Goal: Book appointment/travel/reservation

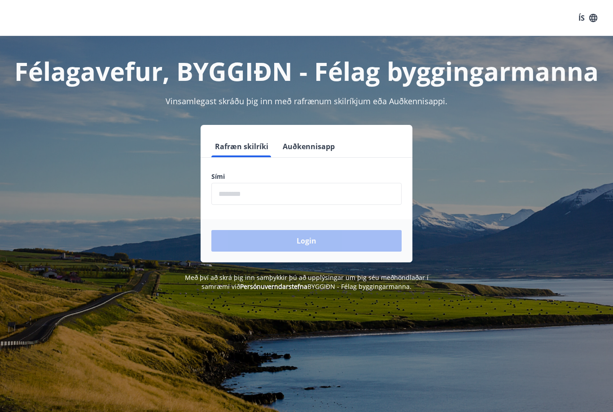
click at [358, 192] on input "phone" at bounding box center [306, 194] width 190 height 22
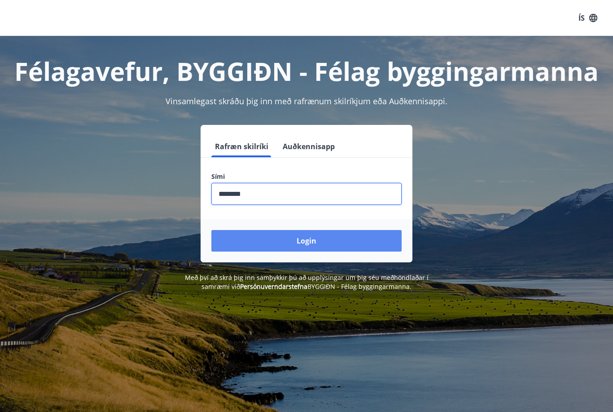
type input "********"
click at [357, 239] on button "Login" at bounding box center [306, 241] width 190 height 22
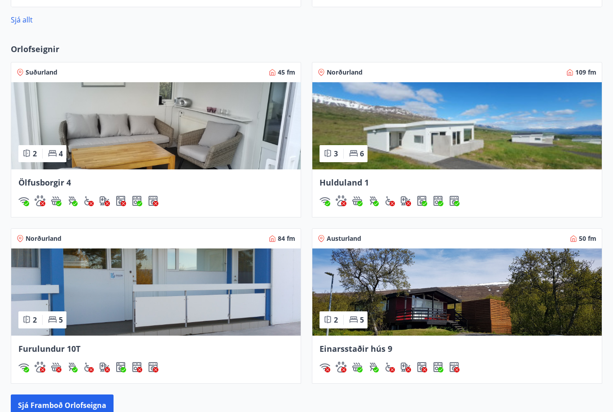
scroll to position [634, 0]
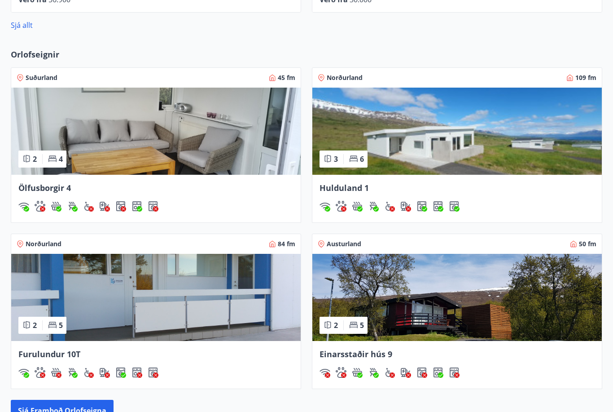
click at [562, 247] on div "Austurland 50 fm" at bounding box center [457, 244] width 279 height 9
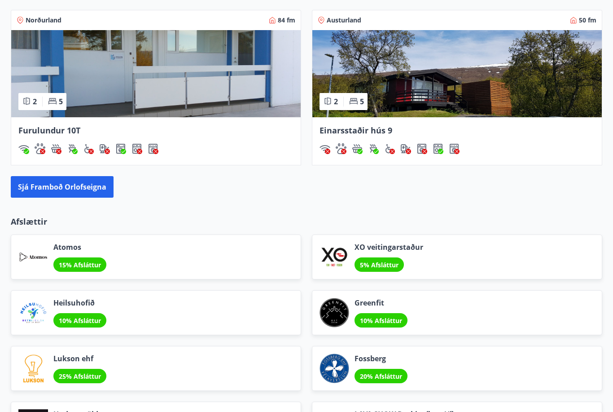
scroll to position [858, 0]
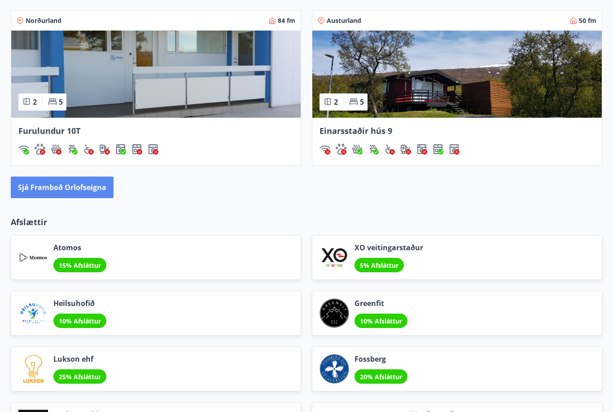
click at [67, 193] on button "Sjá framboð orlofseigna" at bounding box center [62, 187] width 103 height 22
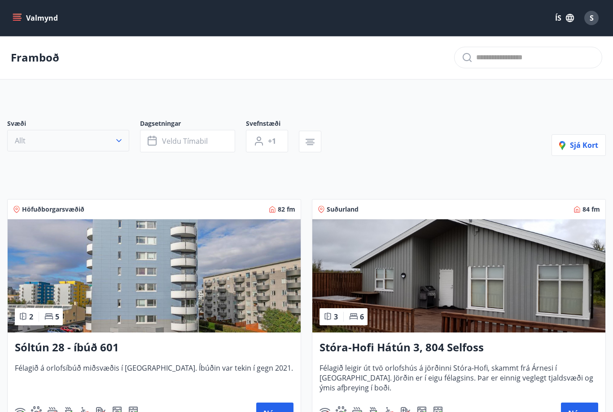
click at [65, 146] on button "Allt" at bounding box center [68, 141] width 122 height 22
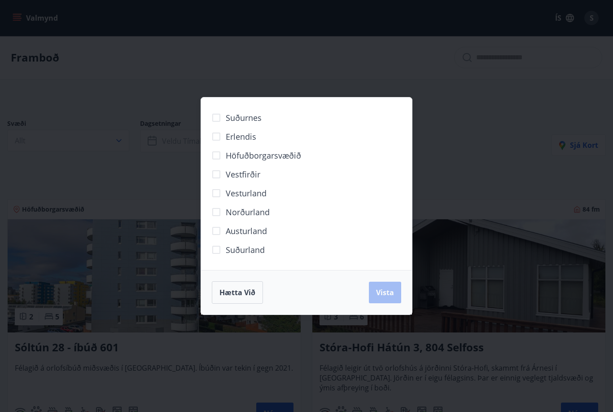
click at [290, 83] on div "Suðurnes Erlendis Höfuðborgarsvæðið [GEOGRAPHIC_DATA] [GEOGRAPHIC_DATA] [GEOGRA…" at bounding box center [306, 206] width 613 height 412
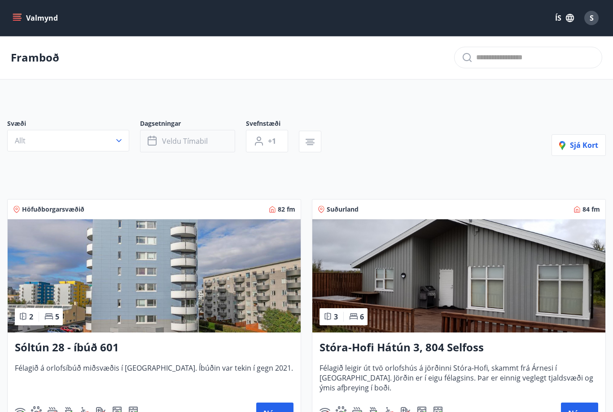
click at [204, 150] on button "Veldu tímabil" at bounding box center [187, 141] width 95 height 22
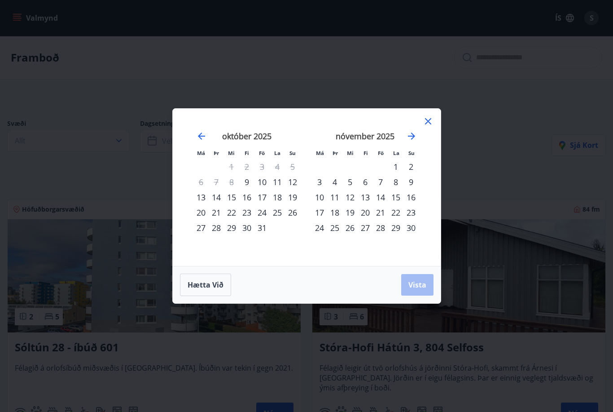
click at [250, 220] on div "23" at bounding box center [246, 212] width 15 height 15
click at [203, 235] on div "27" at bounding box center [201, 227] width 15 height 15
click at [423, 290] on span "Vista" at bounding box center [418, 285] width 18 height 10
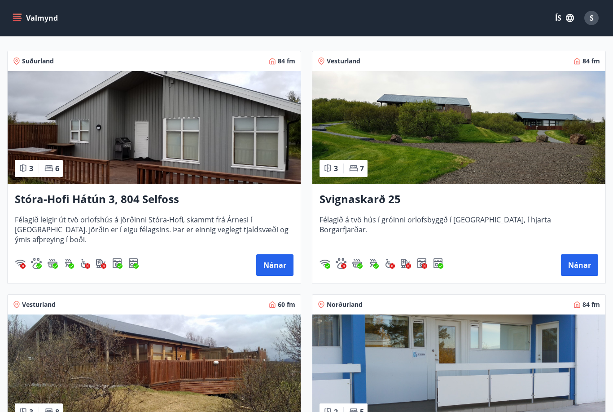
scroll to position [230, 0]
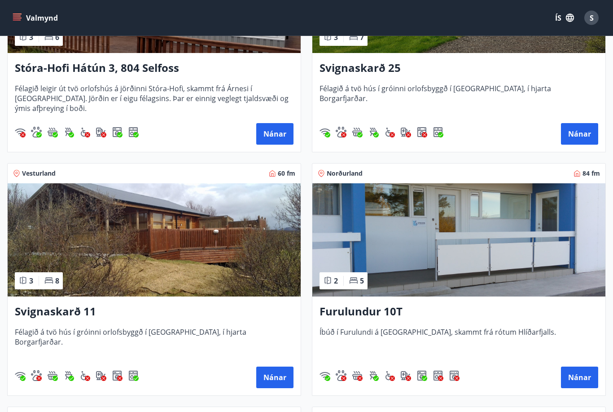
click at [198, 260] on img at bounding box center [154, 240] width 293 height 113
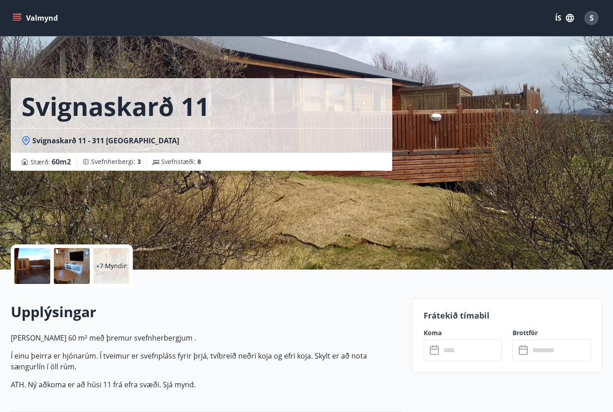
click at [459, 348] on input "text" at bounding box center [472, 350] width 62 height 22
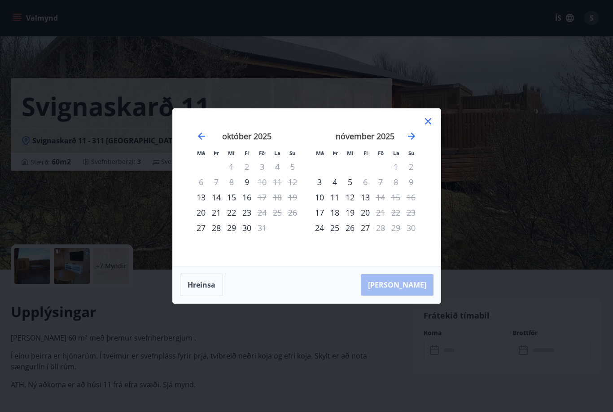
click at [547, 225] on div "Má Þr Mi Fi Fö La Su Má Þr Mi Fi Fö La Su [DATE] 1 2 3 4 5 6 7 8 9 10 11 12 13 …" at bounding box center [306, 206] width 613 height 412
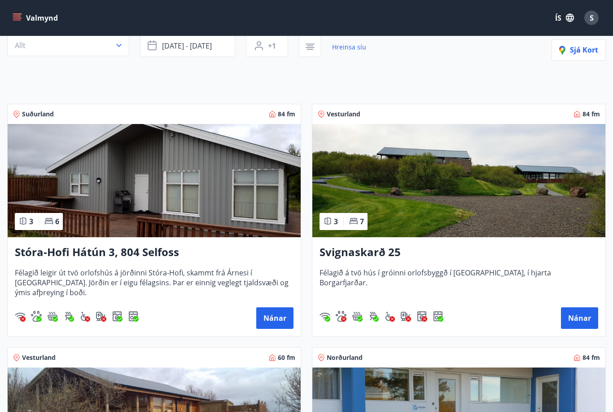
scroll to position [137, 0]
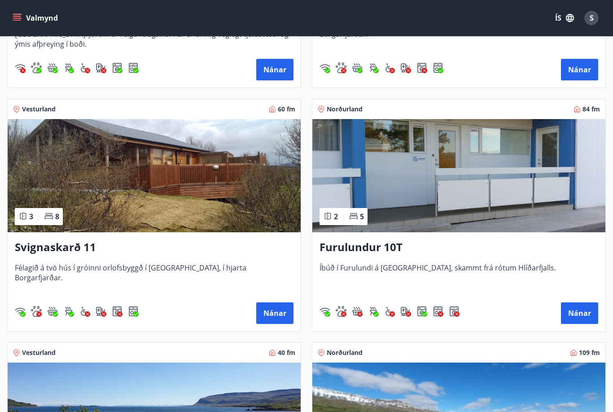
click at [170, 183] on img at bounding box center [154, 175] width 293 height 113
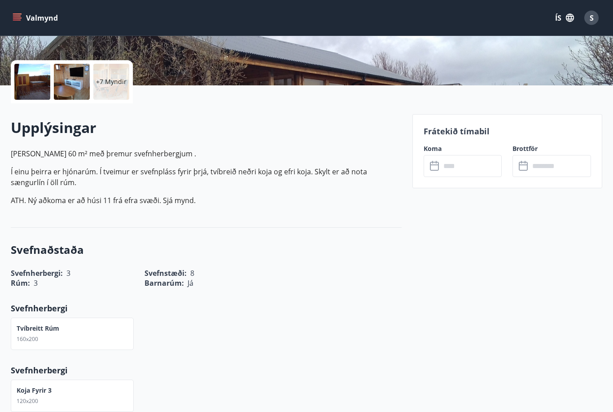
scroll to position [168, 0]
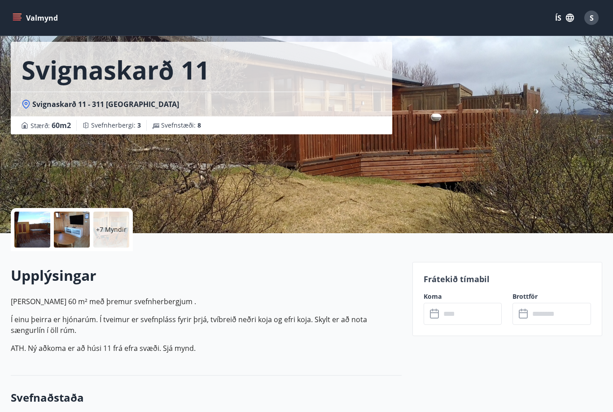
click at [468, 311] on input "text" at bounding box center [472, 314] width 62 height 22
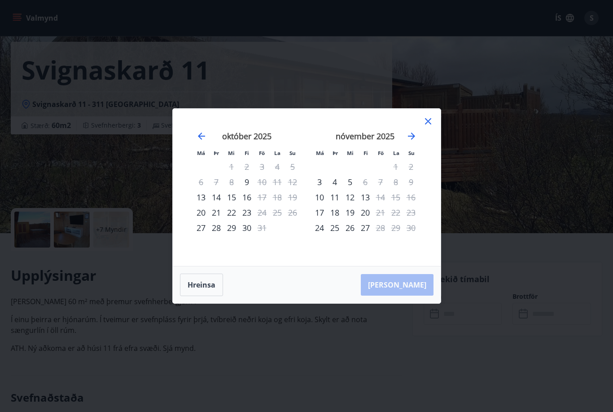
click at [393, 363] on div "Má Þr Mi Fi Fö La Su Má Þr Mi Fi Fö La Su [DATE] 1 2 3 4 5 6 7 8 9 10 11 12 13 …" at bounding box center [306, 206] width 613 height 412
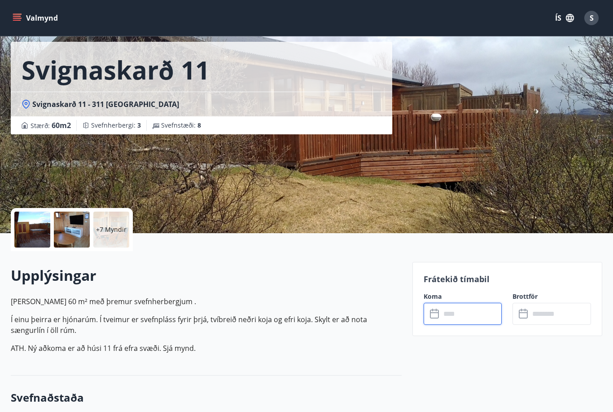
scroll to position [0, 0]
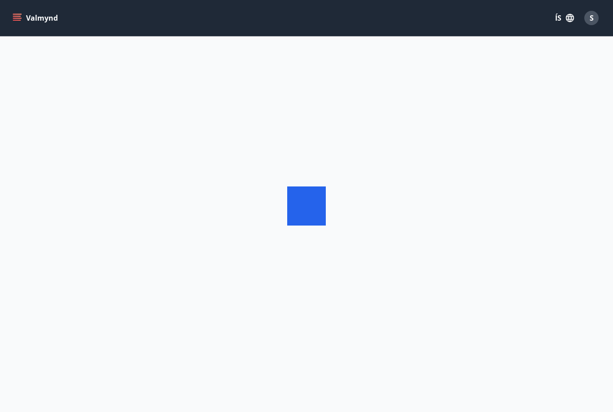
scroll to position [29, 0]
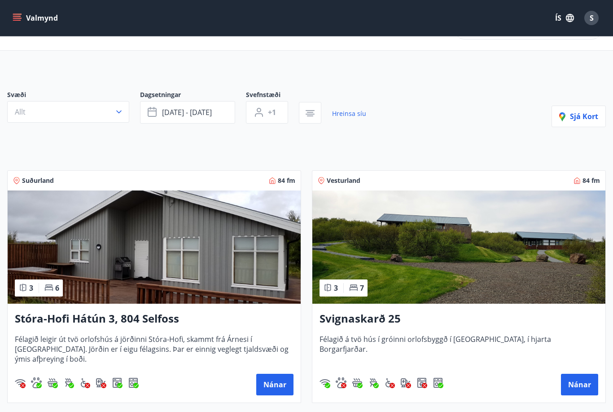
click at [534, 242] on img at bounding box center [459, 246] width 293 height 113
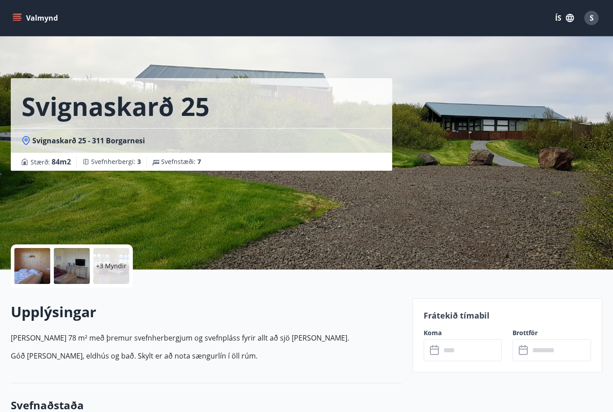
click at [531, 307] on div "Frátekið tímabil Koma ​ ​ Brottför ​ ​" at bounding box center [508, 335] width 190 height 74
click at [465, 348] on input "text" at bounding box center [472, 350] width 62 height 22
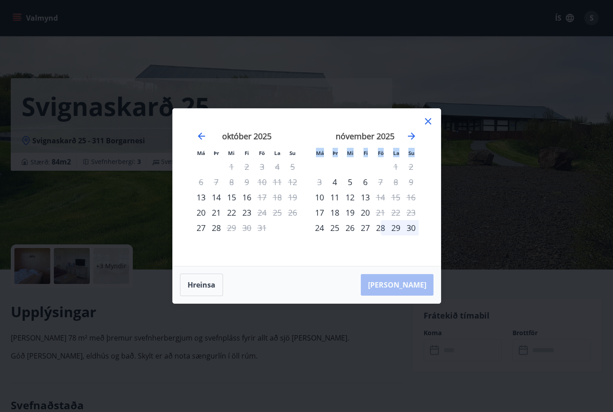
click at [285, 369] on div "Má Þr Mi Fi Fö La Su Má Þr Mi Fi Fö La Su [DATE] 1 2 3 4 5 6 7 8 9 10 11 12 13 …" at bounding box center [306, 206] width 613 height 412
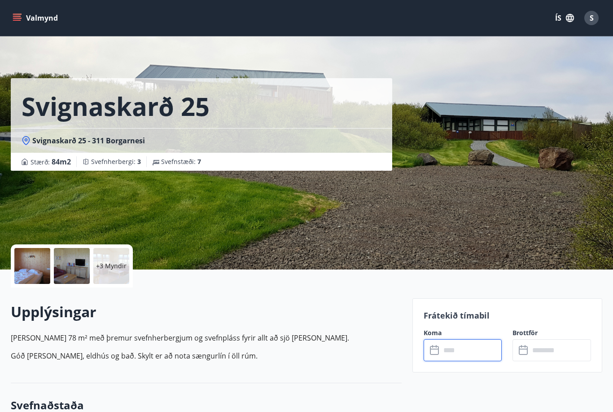
click at [296, 378] on div "Upplýsingar [PERSON_NAME] 78 m² með þremur svefn­herbergjum og svefnpláss fyrir…" at bounding box center [206, 335] width 391 height 96
